Goal: Find specific page/section: Find specific page/section

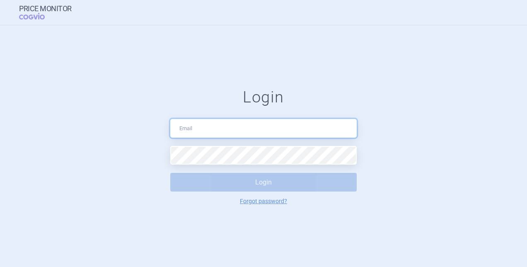
click at [215, 127] on input "text" at bounding box center [263, 128] width 186 height 19
type input "[PERSON_NAME][EMAIL_ADDRESS][PERSON_NAME][DOMAIN_NAME]"
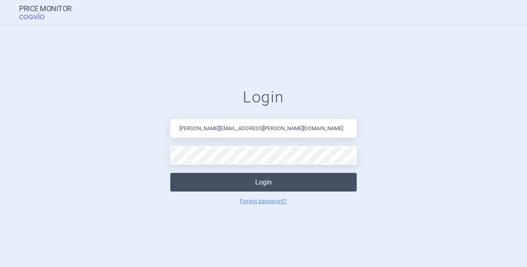
click at [236, 175] on button "Login" at bounding box center [263, 182] width 186 height 19
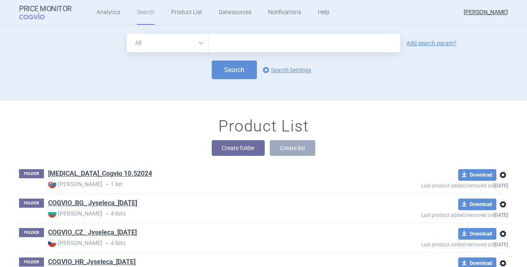
click at [254, 41] on input "text" at bounding box center [304, 43] width 191 height 19
type input "iptacopan"
click at [230, 72] on button "Search" at bounding box center [234, 69] width 45 height 19
